Goal: Navigation & Orientation: Find specific page/section

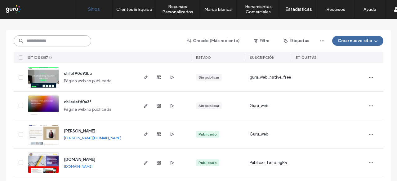
click at [66, 39] on input at bounding box center [53, 40] width 78 height 11
paste input "**********"
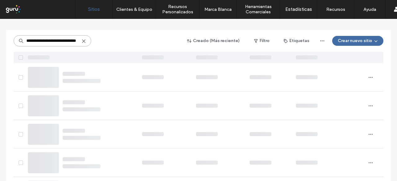
scroll to position [25, 0]
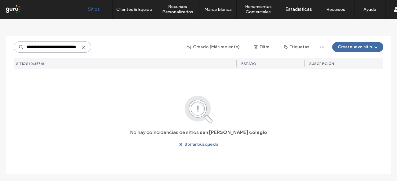
click at [27, 49] on input "**********" at bounding box center [53, 47] width 78 height 11
click at [26, 49] on input "**********" at bounding box center [53, 47] width 78 height 11
drag, startPoint x: 63, startPoint y: 47, endPoint x: 88, endPoint y: 47, distance: 25.1
click at [88, 47] on input "**********" at bounding box center [53, 47] width 78 height 11
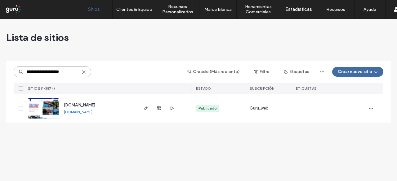
scroll to position [0, 0]
type input "**********"
click at [100, 109] on div "www.sanagustindecerrillos.cl www.sanagustindecerrillos.cl" at bounding box center [98, 108] width 78 height 29
click at [95, 107] on span "www.sanagustindecerrillos.cl" at bounding box center [79, 105] width 31 height 5
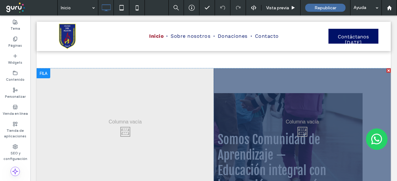
scroll to position [992, 0]
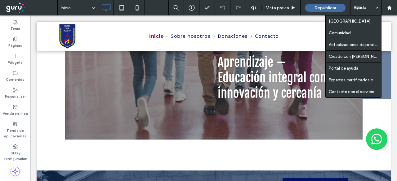
click at [377, 9] on div "Ayuda" at bounding box center [365, 8] width 31 height 16
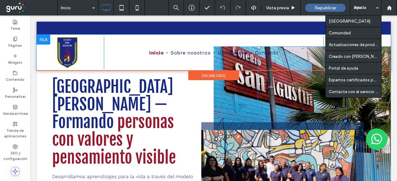
scroll to position [0, 0]
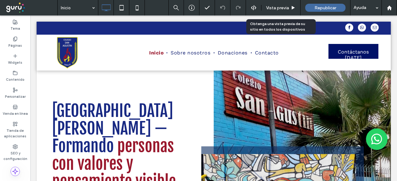
click at [286, 8] on span "Vista previa" at bounding box center [277, 7] width 23 height 5
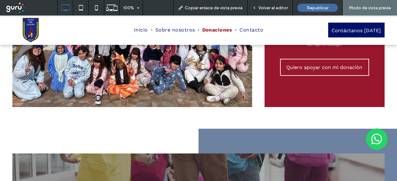
scroll to position [744, 0]
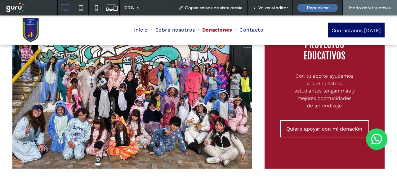
click at [220, 32] on span "Donaciones" at bounding box center [217, 35] width 30 height 10
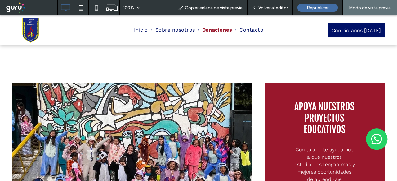
scroll to position [668, 0]
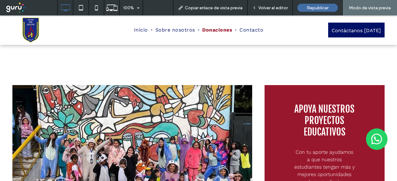
click at [222, 31] on span "Donaciones" at bounding box center [217, 35] width 30 height 10
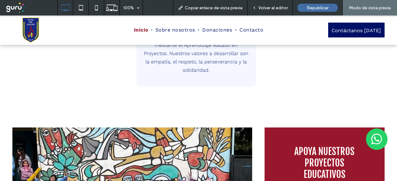
scroll to position [606, 0]
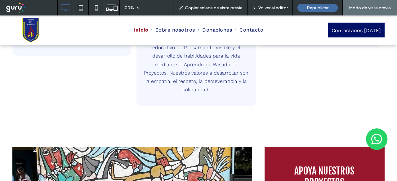
click at [279, 6] on span "Volver al editor" at bounding box center [272, 7] width 29 height 5
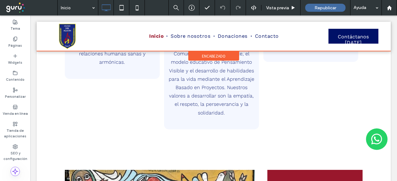
click at [237, 37] on div at bounding box center [214, 36] width 354 height 29
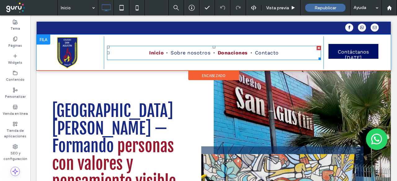
click at [233, 54] on span "Donaciones" at bounding box center [233, 58] width 30 height 10
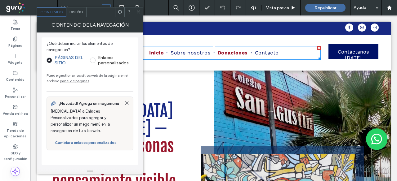
click at [233, 54] on span "Donaciones" at bounding box center [233, 58] width 30 height 10
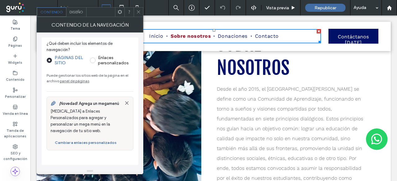
scroll to position [124, 0]
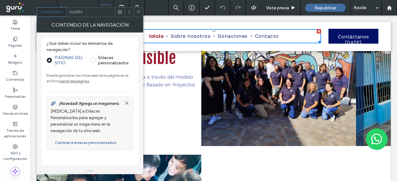
click at [141, 12] on div at bounding box center [138, 11] width 9 height 9
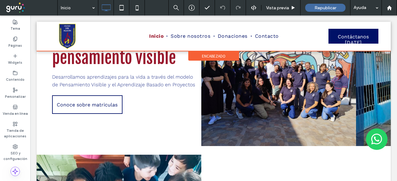
click at [262, 38] on div at bounding box center [214, 36] width 354 height 29
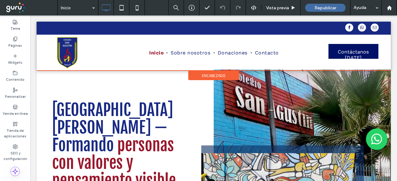
scroll to position [0, 0]
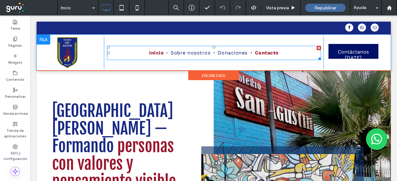
click at [264, 54] on span "Contacto" at bounding box center [267, 58] width 24 height 10
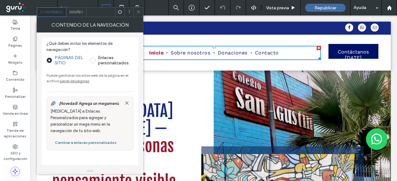
click at [138, 11] on icon at bounding box center [138, 12] width 5 height 5
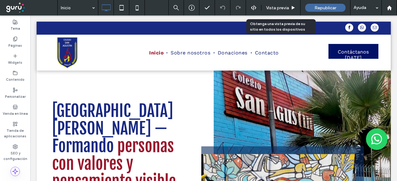
click at [280, 10] on span "Vista previa" at bounding box center [277, 7] width 23 height 5
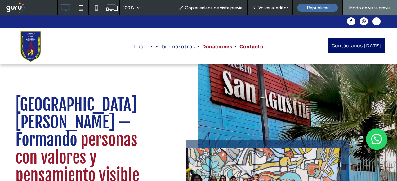
click at [244, 47] on span "Contacto" at bounding box center [251, 52] width 24 height 10
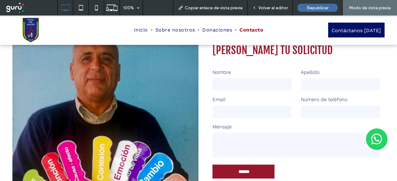
scroll to position [310, 0]
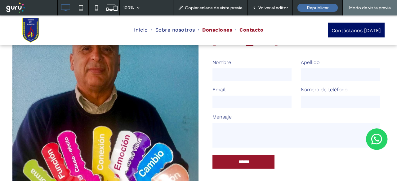
click at [220, 33] on span "Donaciones" at bounding box center [217, 35] width 30 height 10
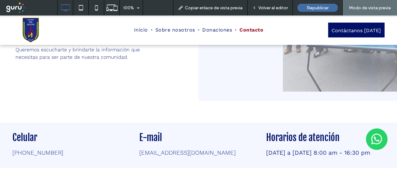
scroll to position [62, 0]
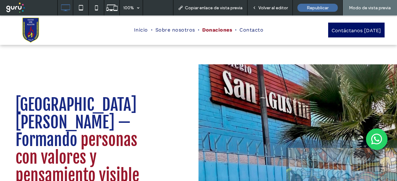
scroll to position [668, 0]
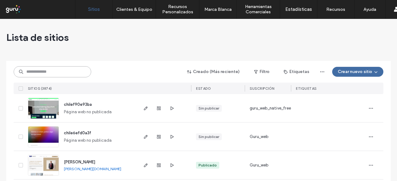
click at [59, 74] on input at bounding box center [53, 71] width 78 height 11
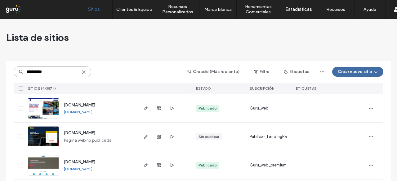
type input "**********"
click at [87, 107] on span "www.sanagustindecerrillos.cl" at bounding box center [79, 105] width 31 height 5
